Goal: Task Accomplishment & Management: Manage account settings

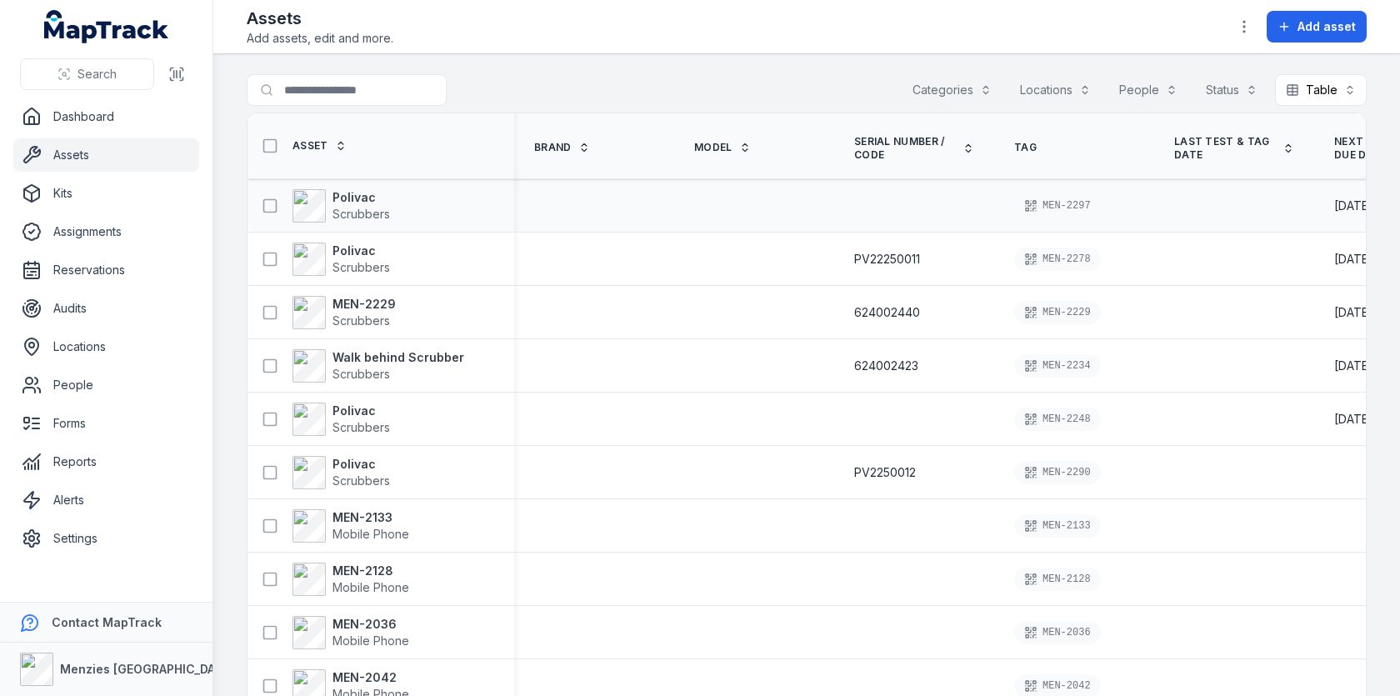
click at [1071, 202] on div "MEN-2297" at bounding box center [1057, 205] width 87 height 23
click at [948, 252] on div "PV22250011" at bounding box center [914, 259] width 120 height 17
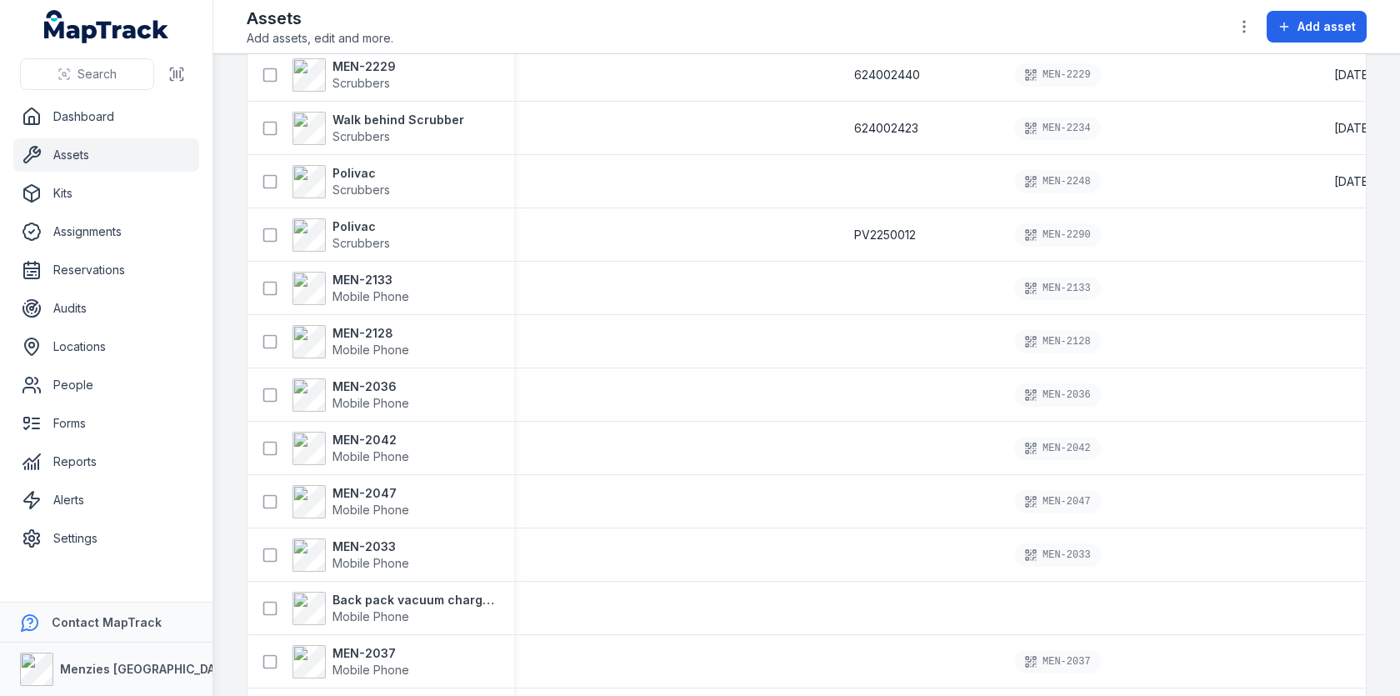
scroll to position [377, 0]
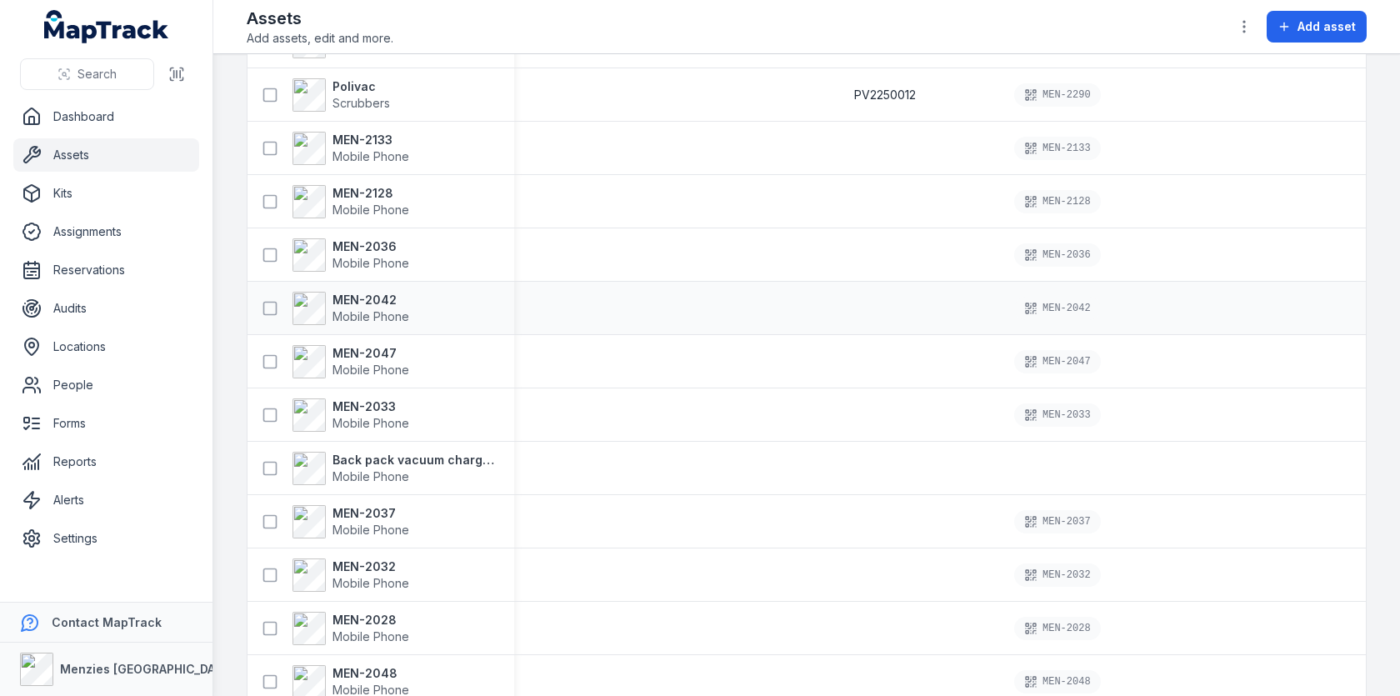
click at [1057, 306] on div "MEN-2042" at bounding box center [1057, 308] width 87 height 23
click at [828, 322] on td at bounding box center [754, 308] width 160 height 53
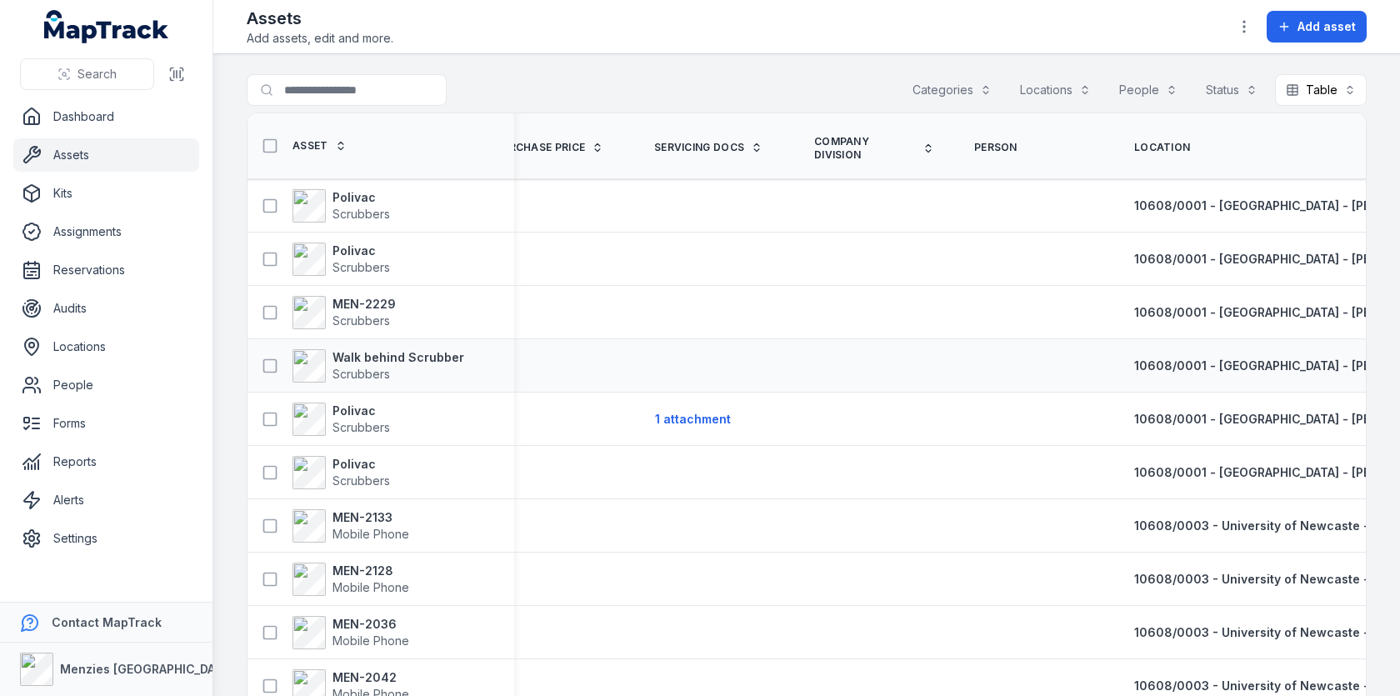
scroll to position [0, 683]
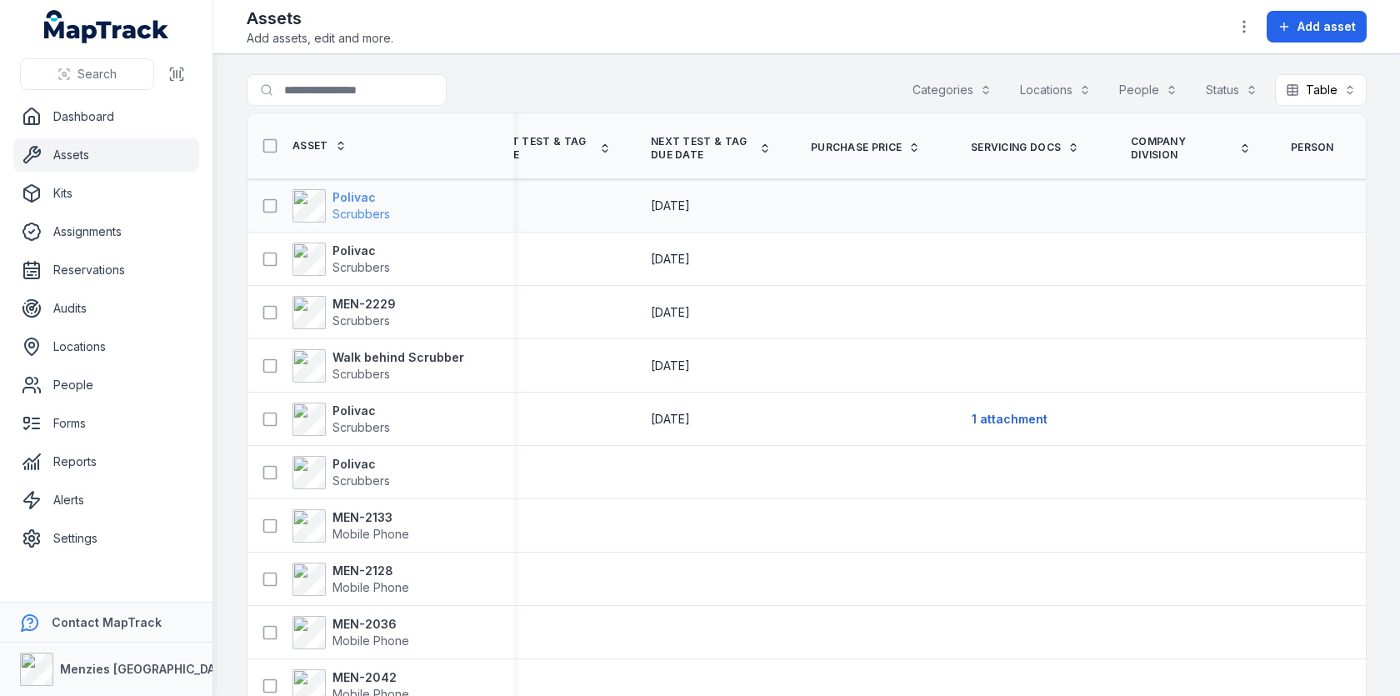
click at [373, 208] on span "Scrubbers" at bounding box center [360, 214] width 57 height 14
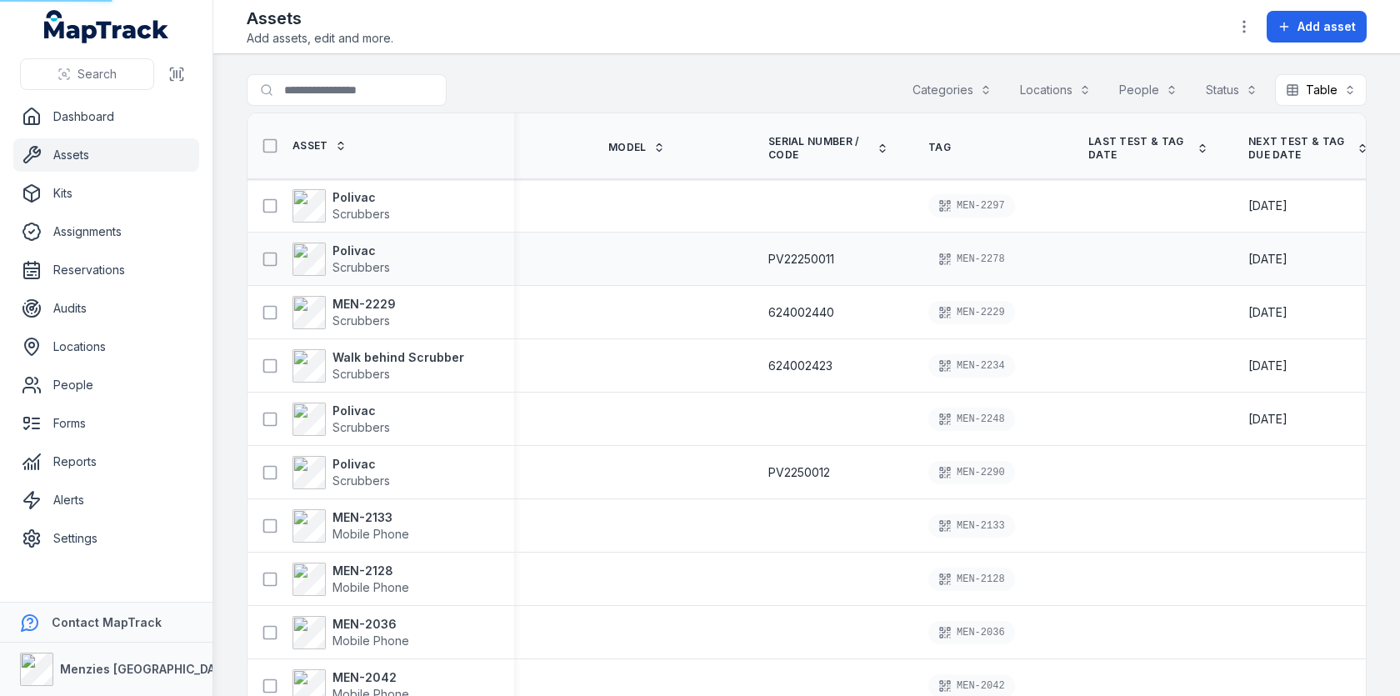
scroll to position [0, 0]
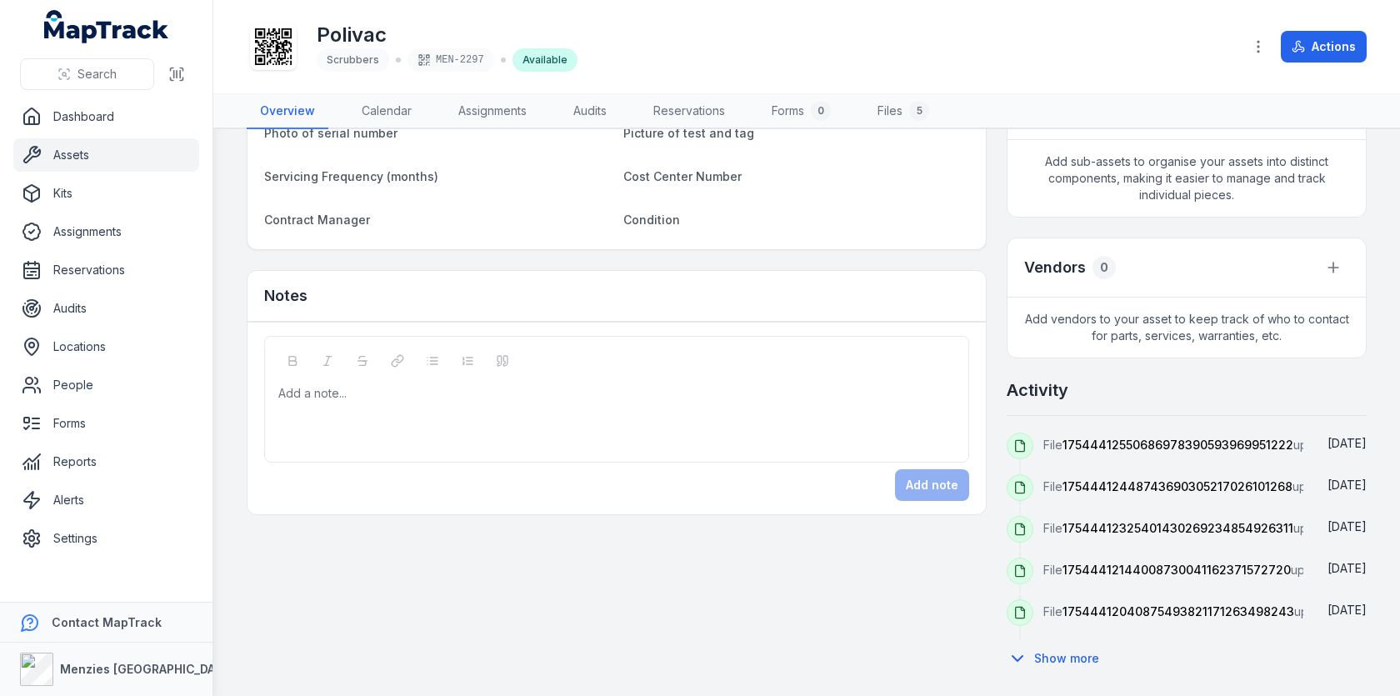
scroll to position [488, 0]
click at [1144, 437] on span "17544412550686978390593969951222" at bounding box center [1177, 444] width 231 height 14
click at [1144, 437] on span "File 17544412550686978390593969951222 uploaded by [PERSON_NAME]" at bounding box center [1248, 444] width 411 height 14
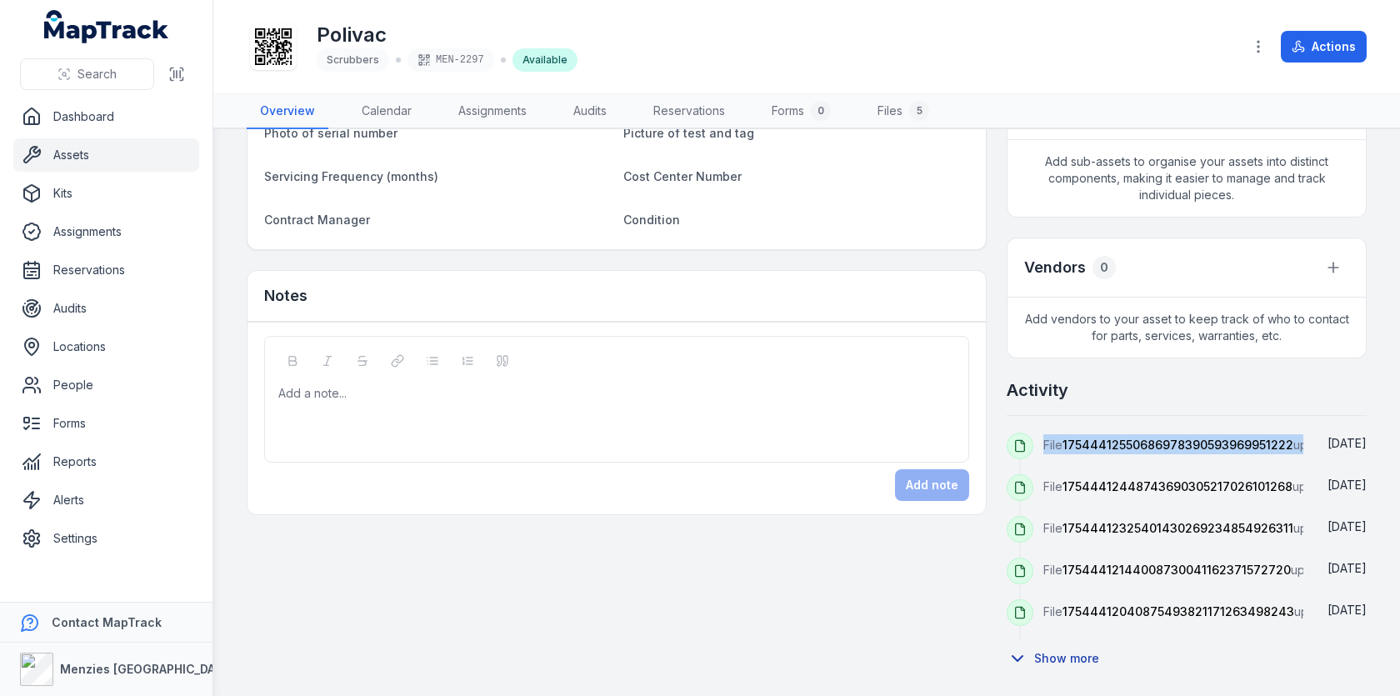
click at [1071, 650] on button "Show more" at bounding box center [1057, 658] width 103 height 35
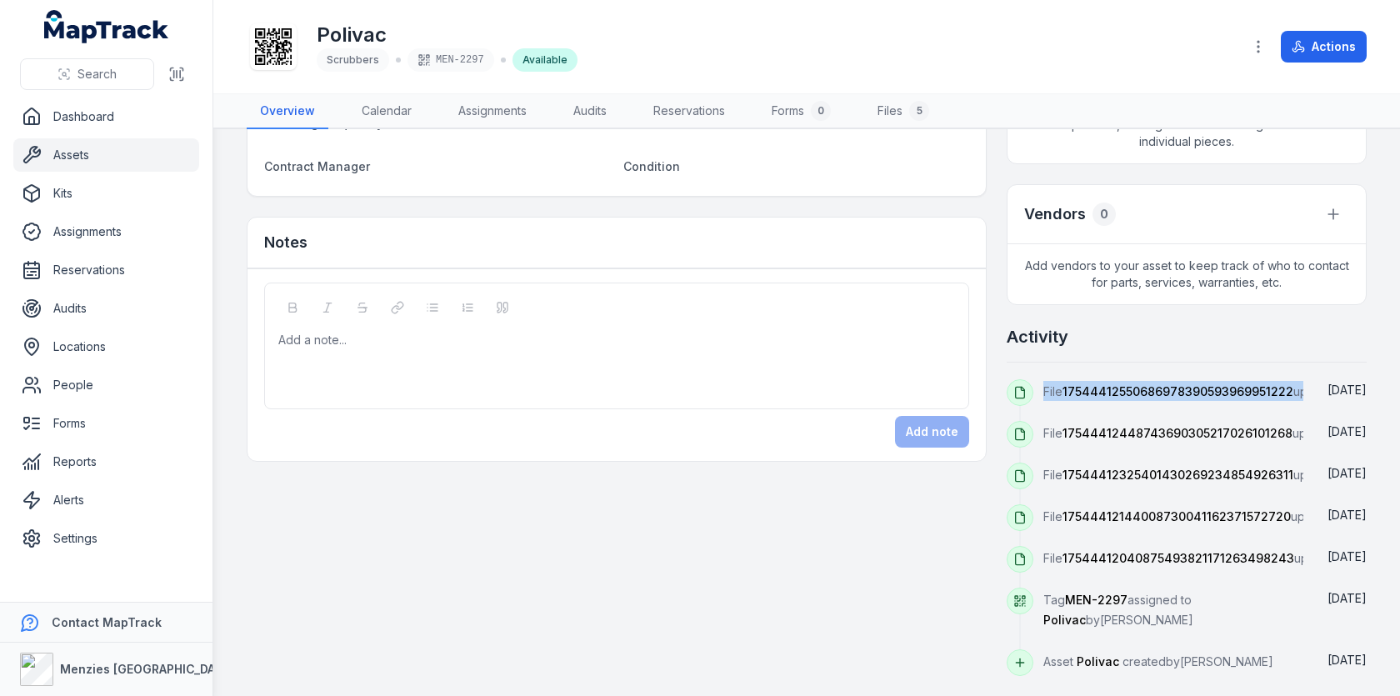
scroll to position [542, 0]
click at [1128, 551] on span "17544412040875493821171263498243" at bounding box center [1178, 558] width 232 height 14
click at [917, 460] on div "Details Category Scrubbers Description Polivac Brand Model Serial Number / Code…" at bounding box center [807, 187] width 1120 height 976
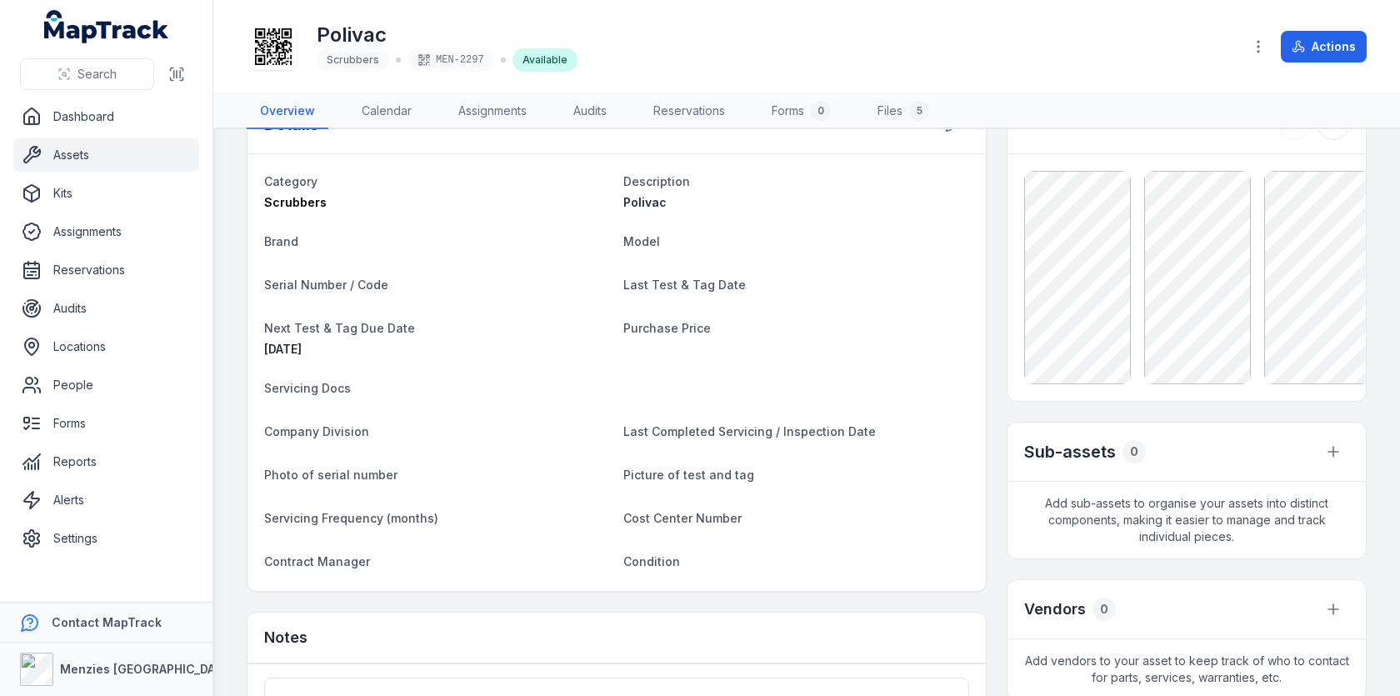
scroll to position [0, 0]
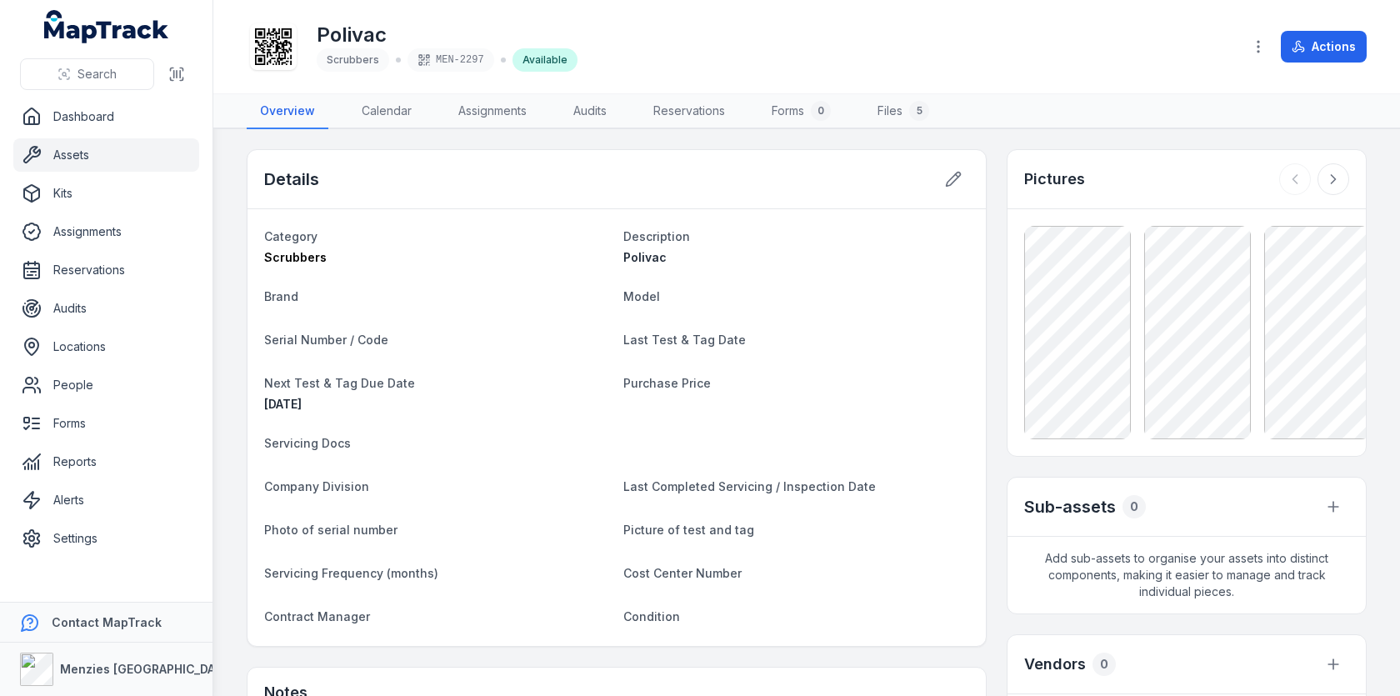
click at [989, 354] on div "Details Category Scrubbers Description Polivac Brand Model Serial Number / Code…" at bounding box center [807, 637] width 1120 height 976
click at [1017, 351] on div at bounding box center [1186, 332] width 358 height 247
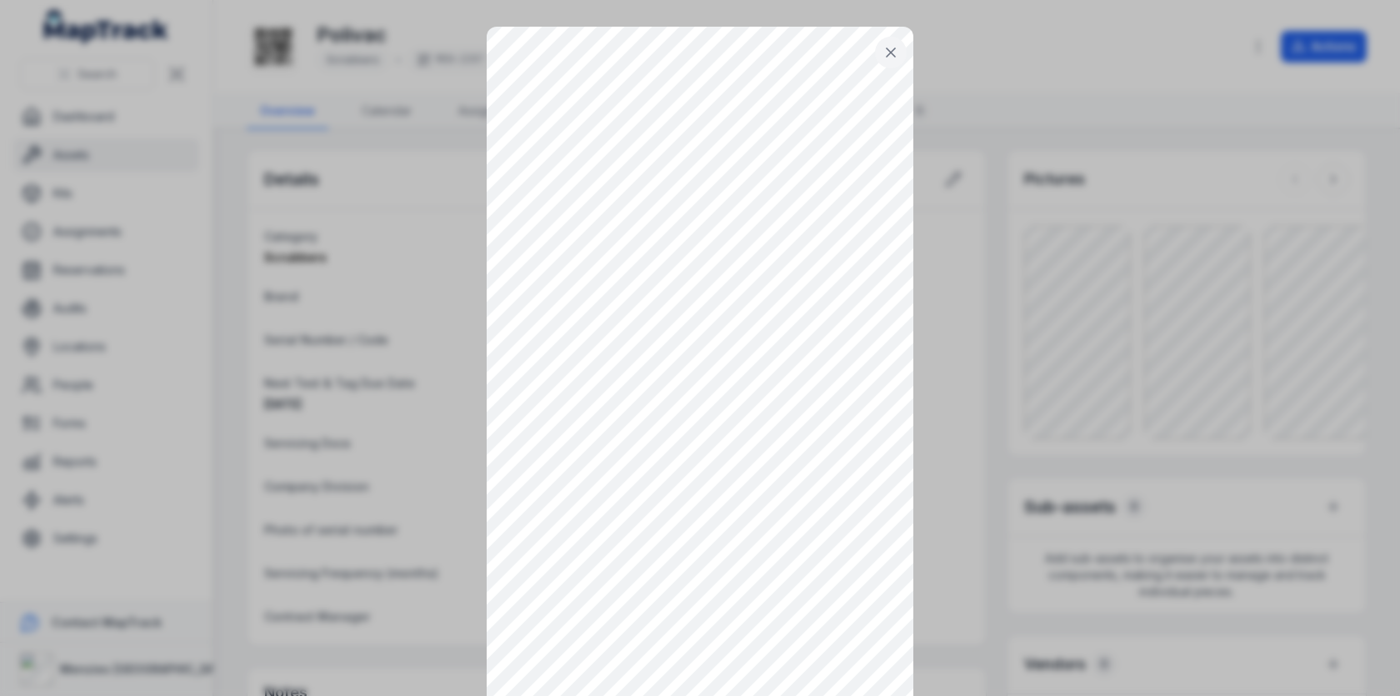
click at [898, 52] on icon at bounding box center [890, 52] width 17 height 17
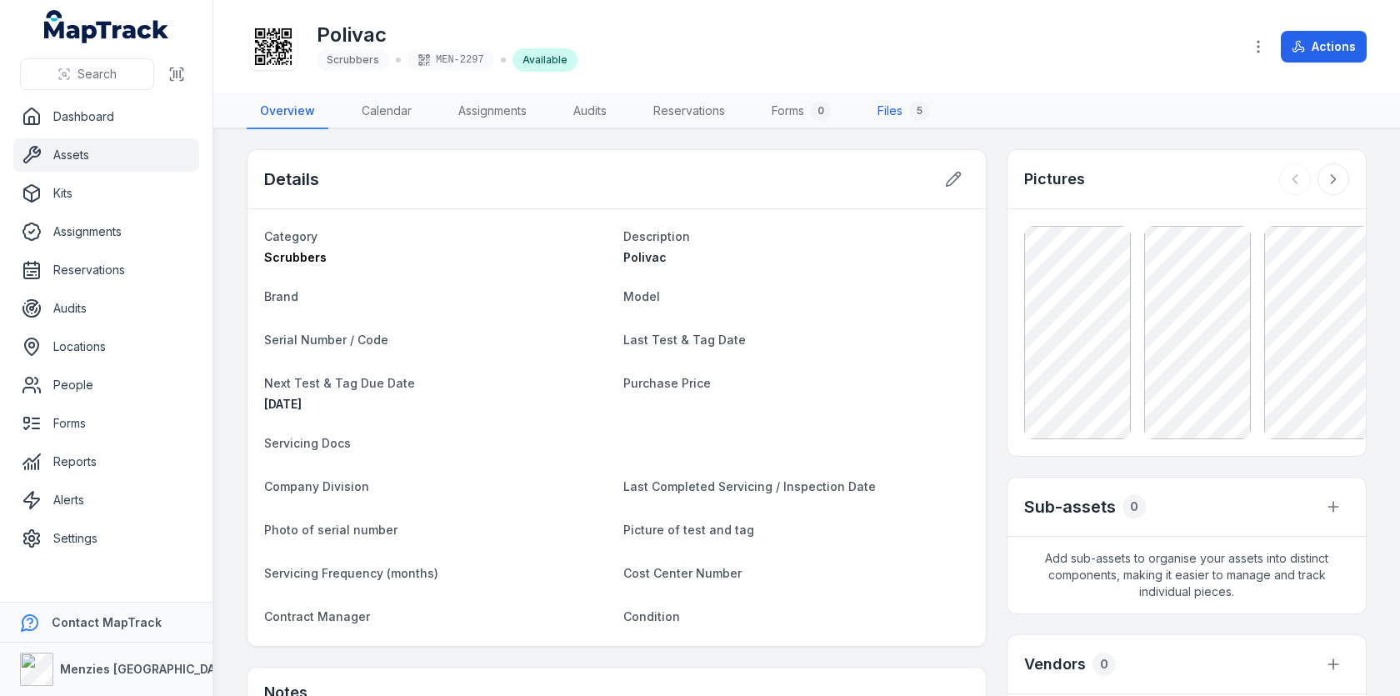
click at [882, 103] on link "Files 5" at bounding box center [903, 111] width 78 height 35
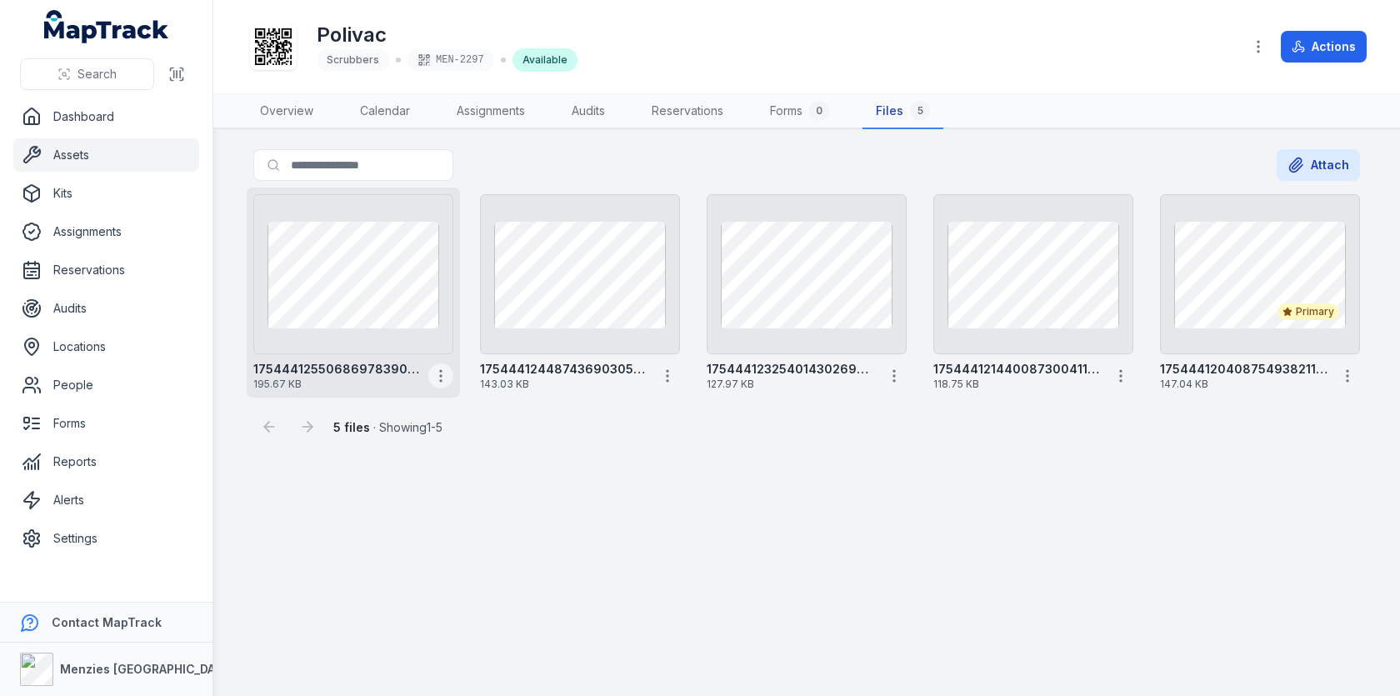
click at [444, 372] on icon "button" at bounding box center [440, 375] width 17 height 17
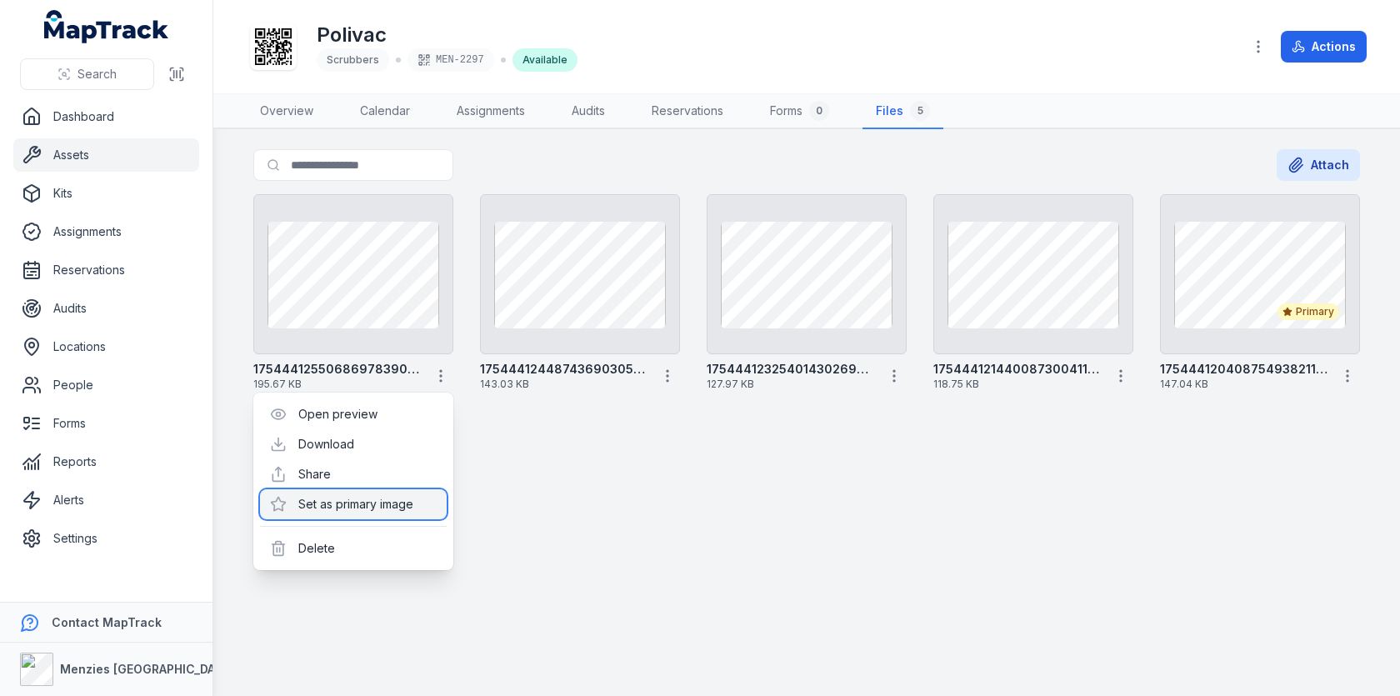
click at [387, 498] on div "Set as primary image" at bounding box center [353, 504] width 187 height 30
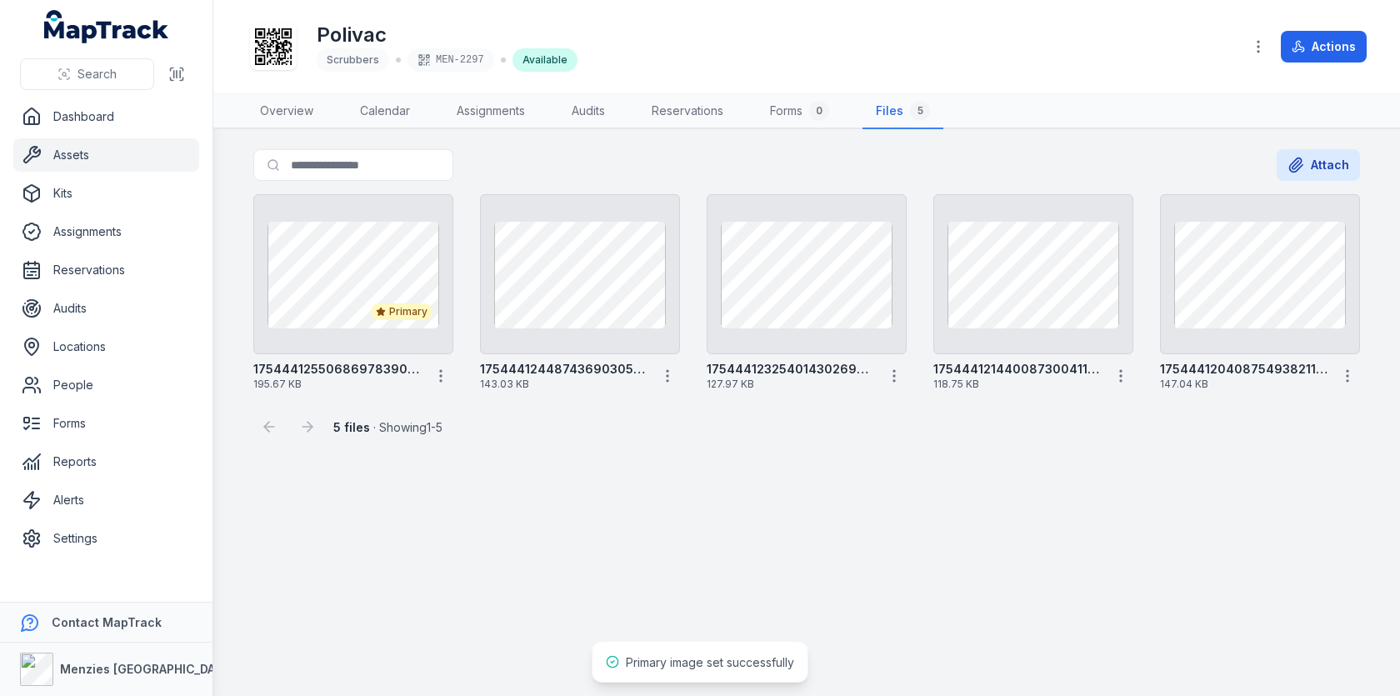
click at [645, 488] on main "Search for files Attach Primary 17544412550686978390593969951222 195.67 KB 1754…" at bounding box center [806, 412] width 1186 height 566
